Goal: Leave review/rating: Share an evaluation or opinion about a product, service, or content

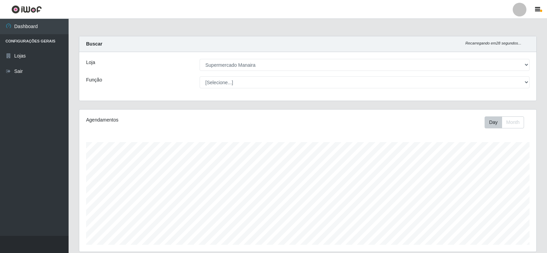
select select "443"
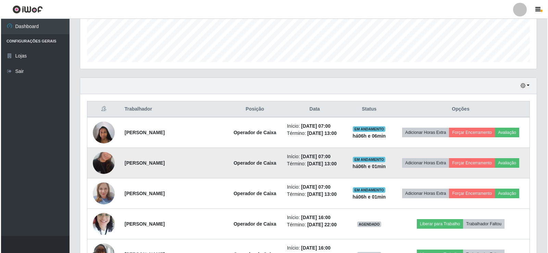
scroll to position [142, 457]
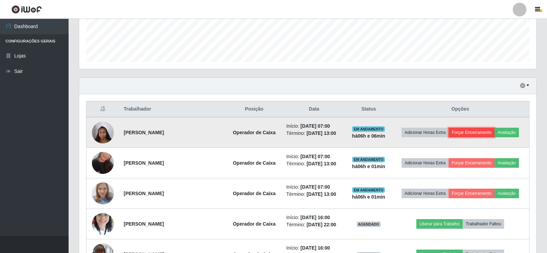
click at [468, 130] on button "Forçar Encerramento" at bounding box center [471, 133] width 46 height 10
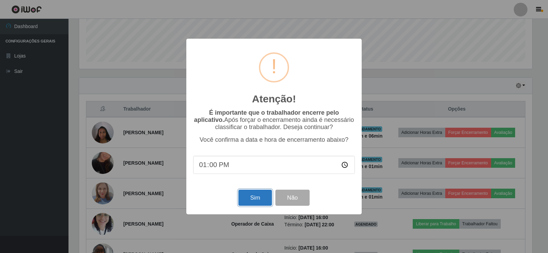
click at [256, 202] on button "Sim" at bounding box center [255, 198] width 33 height 16
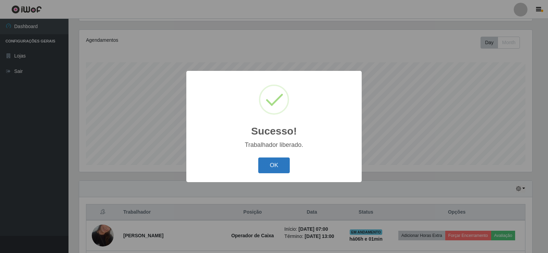
click at [263, 165] on button "OK" at bounding box center [274, 166] width 32 height 16
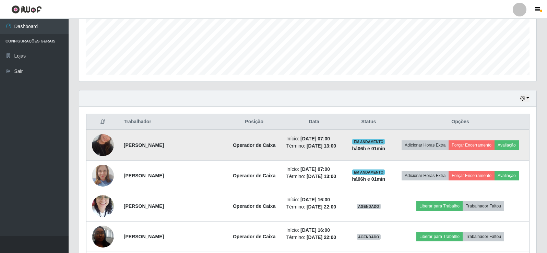
scroll to position [183, 0]
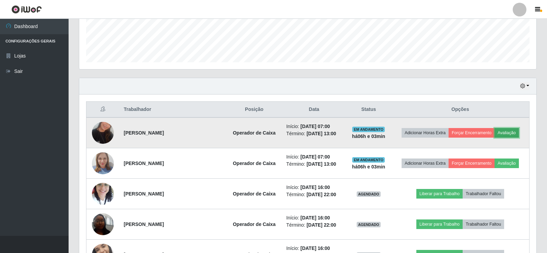
click at [501, 132] on button "Avaliação" at bounding box center [506, 133] width 24 height 10
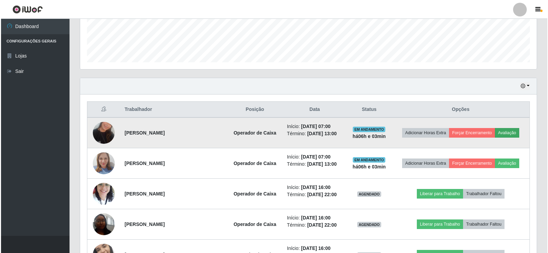
scroll to position [142, 453]
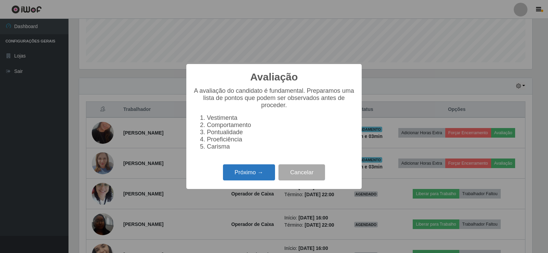
click at [268, 169] on button "Próximo →" at bounding box center [249, 173] width 52 height 16
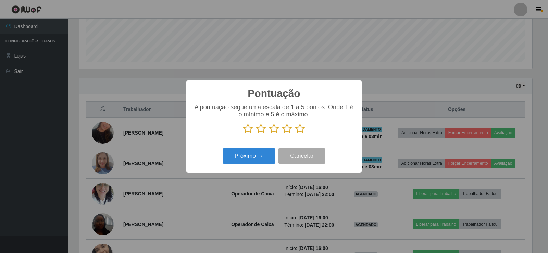
scroll to position [342606, 342294]
click at [301, 133] on icon at bounding box center [300, 129] width 10 height 10
click at [295, 134] on input "radio" at bounding box center [295, 134] width 0 height 0
click at [269, 160] on button "Próximo →" at bounding box center [249, 156] width 52 height 16
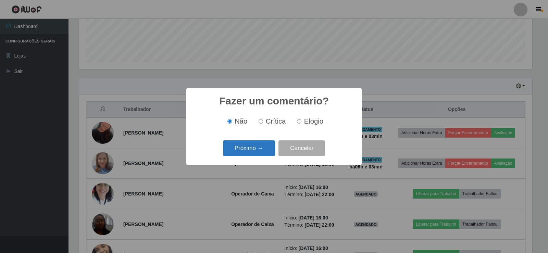
click at [262, 150] on button "Próximo →" at bounding box center [249, 149] width 52 height 16
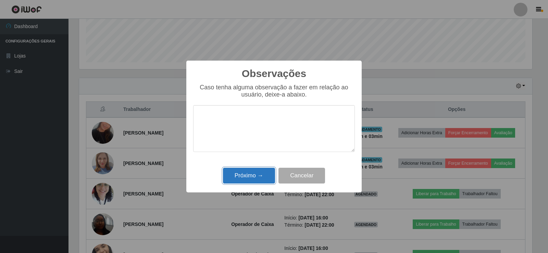
click at [263, 172] on button "Próximo →" at bounding box center [249, 176] width 52 height 16
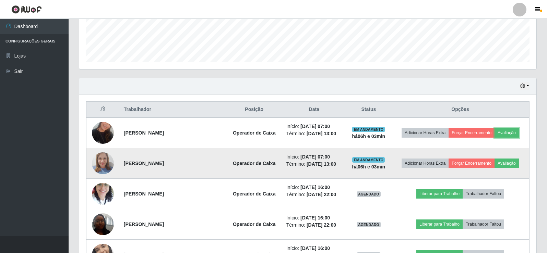
scroll to position [142, 457]
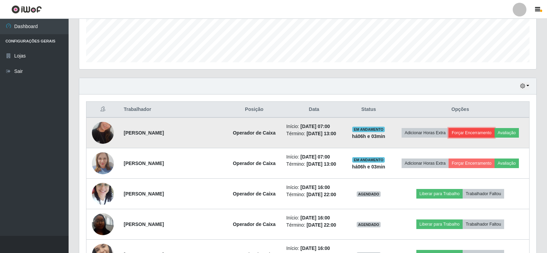
click at [473, 135] on button "Forçar Encerramento" at bounding box center [471, 133] width 46 height 10
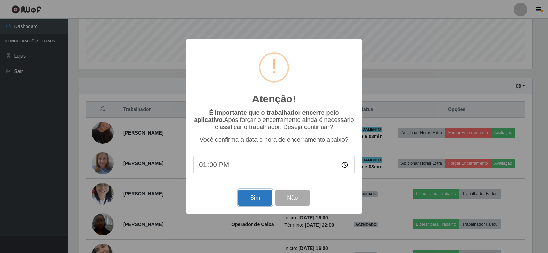
click at [248, 197] on button "Sim" at bounding box center [255, 198] width 33 height 16
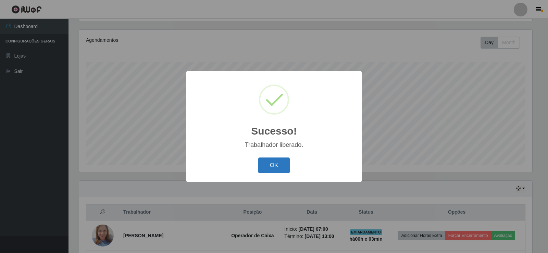
click at [273, 170] on button "OK" at bounding box center [274, 166] width 32 height 16
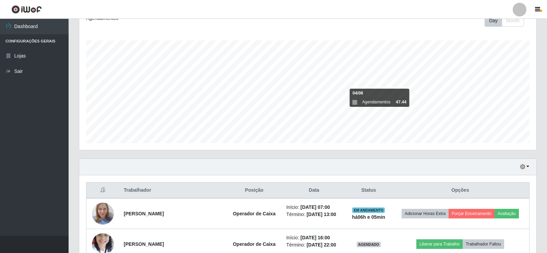
scroll to position [114, 0]
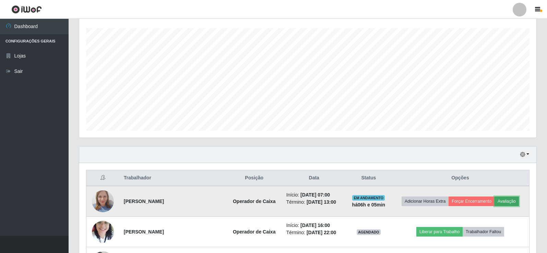
click at [510, 202] on button "Avaliação" at bounding box center [506, 202] width 24 height 10
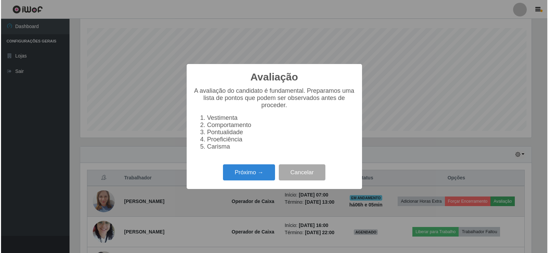
scroll to position [142, 453]
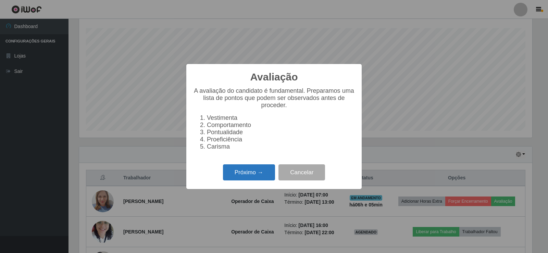
click at [256, 178] on button "Próximo →" at bounding box center [249, 173] width 52 height 16
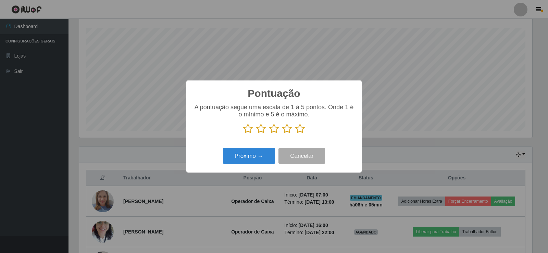
drag, startPoint x: 301, startPoint y: 130, endPoint x: 291, endPoint y: 142, distance: 15.4
click at [301, 129] on icon at bounding box center [300, 129] width 10 height 10
click at [295, 134] on input "radio" at bounding box center [295, 134] width 0 height 0
click at [266, 159] on button "Próximo →" at bounding box center [249, 156] width 52 height 16
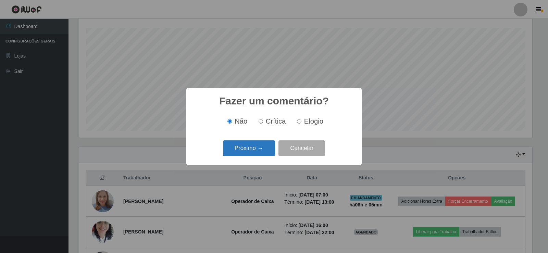
click at [267, 153] on button "Próximo →" at bounding box center [249, 149] width 52 height 16
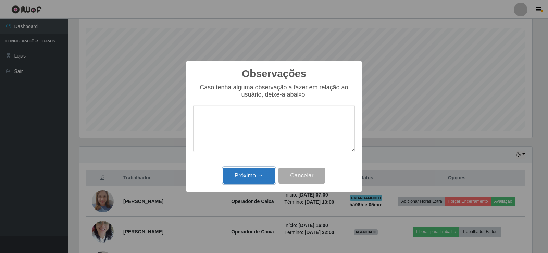
click at [259, 180] on button "Próximo →" at bounding box center [249, 176] width 52 height 16
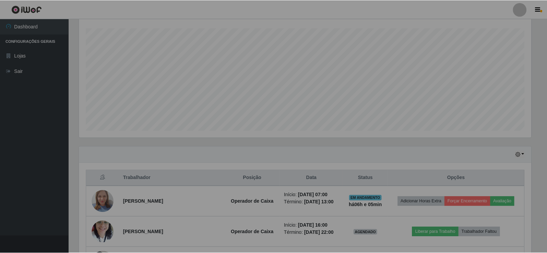
scroll to position [142, 457]
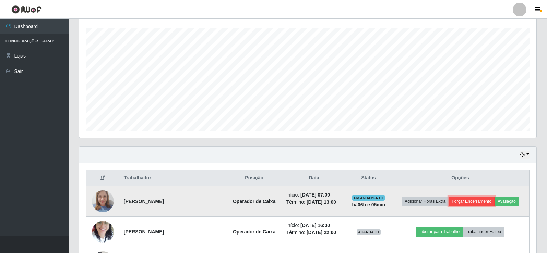
click at [481, 200] on button "Forçar Encerramento" at bounding box center [471, 202] width 46 height 10
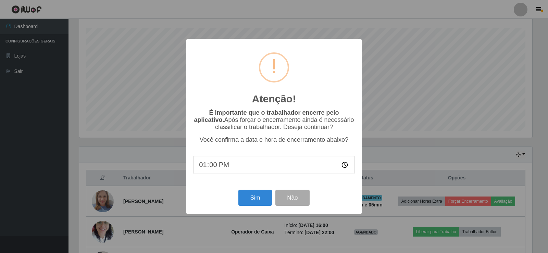
click at [213, 167] on input "13:00" at bounding box center [274, 165] width 162 height 18
type input "13:06"
click at [263, 198] on button "Sim" at bounding box center [255, 198] width 33 height 16
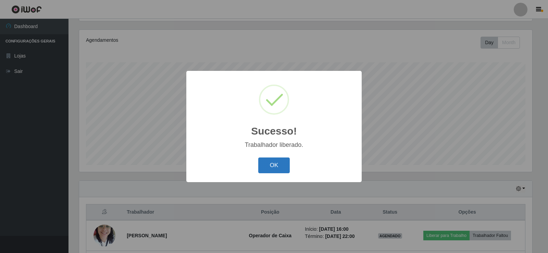
click at [280, 160] on button "OK" at bounding box center [274, 166] width 32 height 16
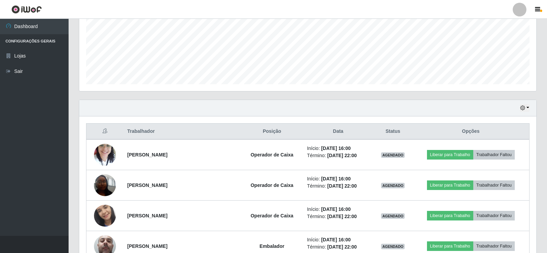
scroll to position [148, 0]
